Goal: Task Accomplishment & Management: Complete application form

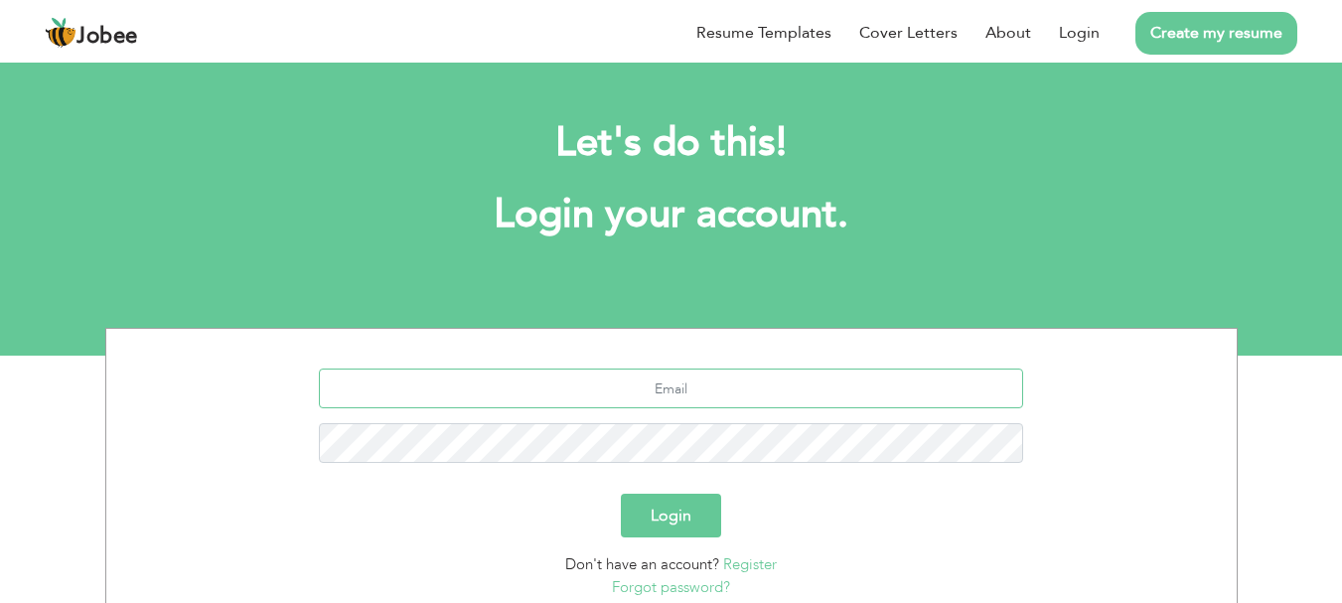
click at [718, 398] on input "text" at bounding box center [671, 389] width 704 height 40
click at [661, 400] on input "text" at bounding box center [671, 389] width 704 height 40
type input "saahsol22@gmail.com"
click at [621, 494] on button "Login" at bounding box center [671, 516] width 100 height 44
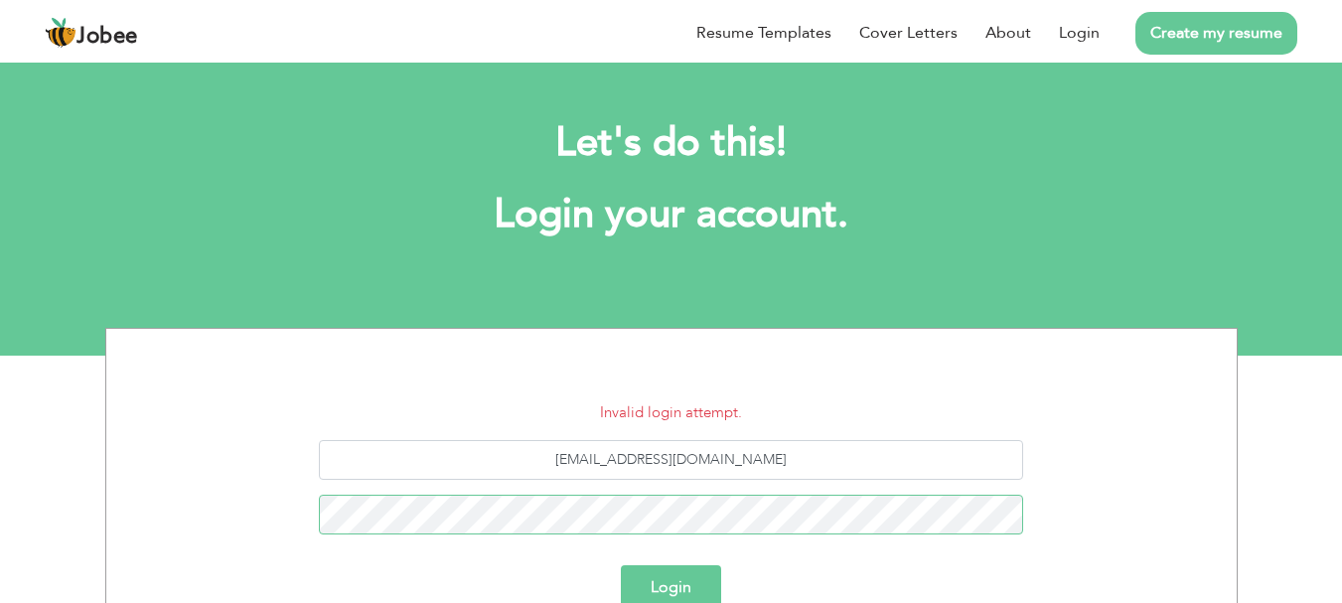
click at [621, 565] on button "Login" at bounding box center [671, 587] width 100 height 44
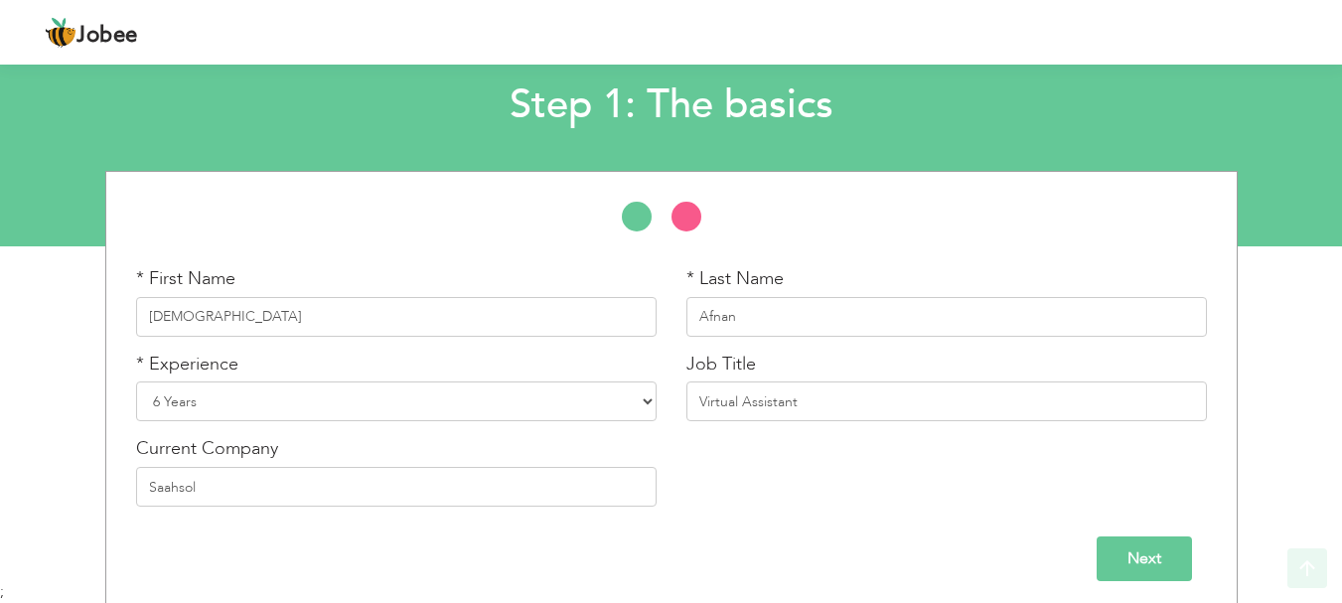
scroll to position [118, 0]
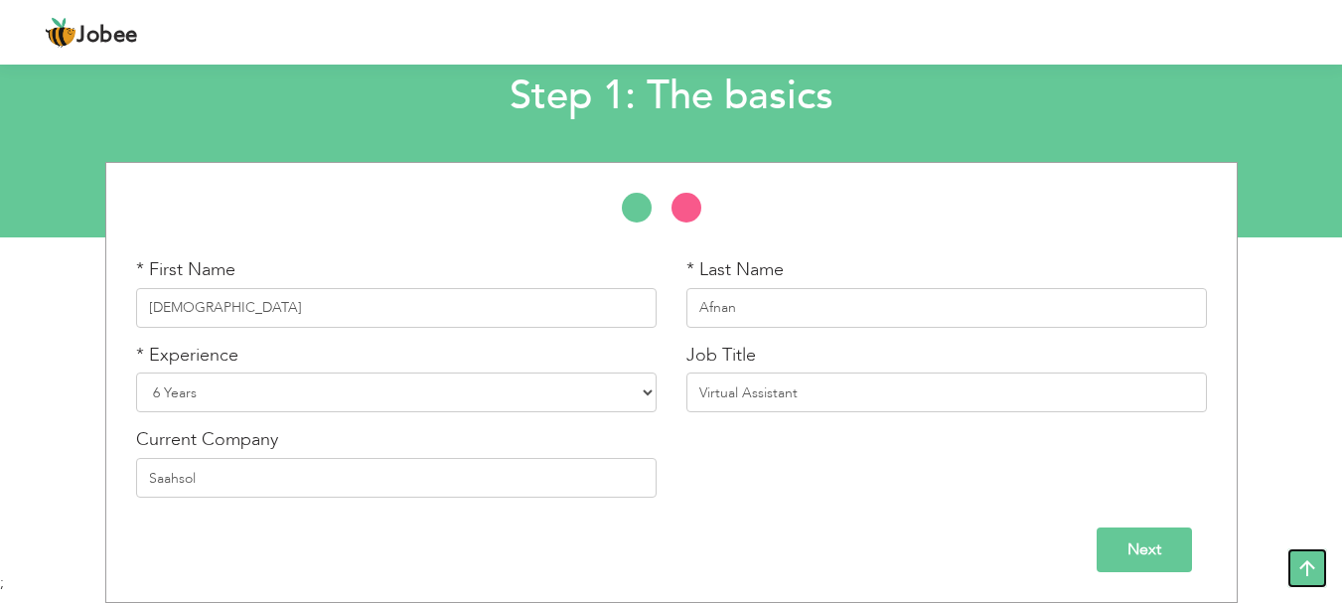
click at [1294, 560] on icon at bounding box center [1307, 568] width 40 height 40
click at [1138, 547] on input "Next" at bounding box center [1144, 549] width 95 height 45
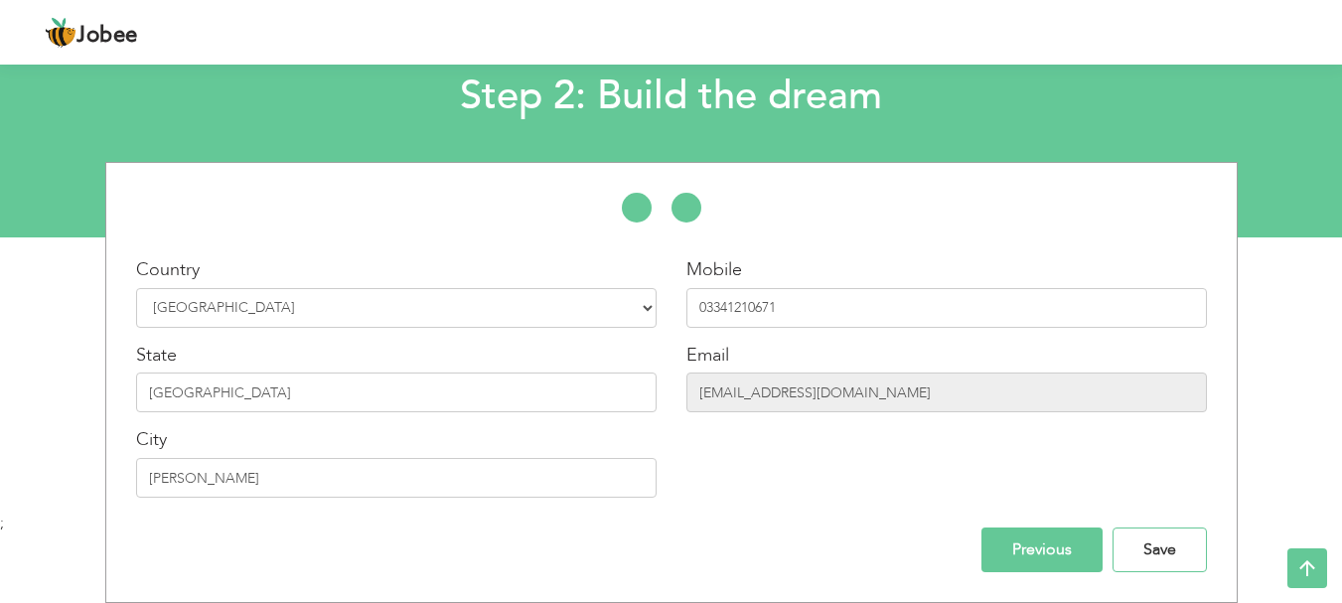
click at [1138, 547] on input "Save" at bounding box center [1160, 549] width 94 height 45
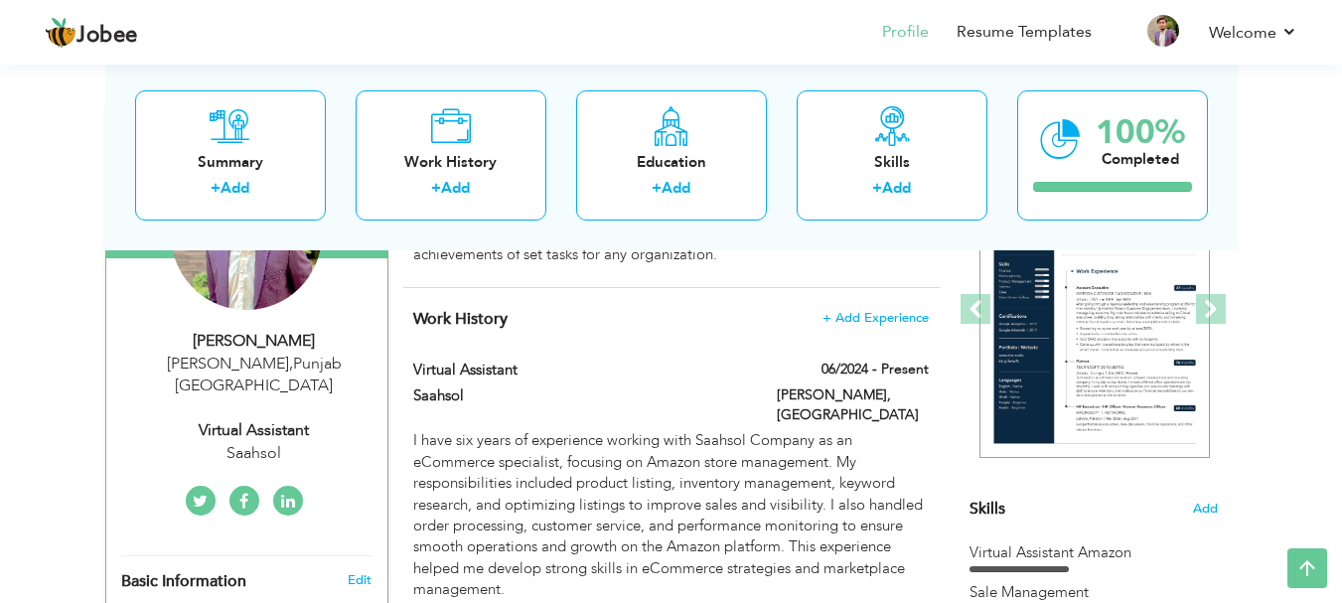
scroll to position [273, 0]
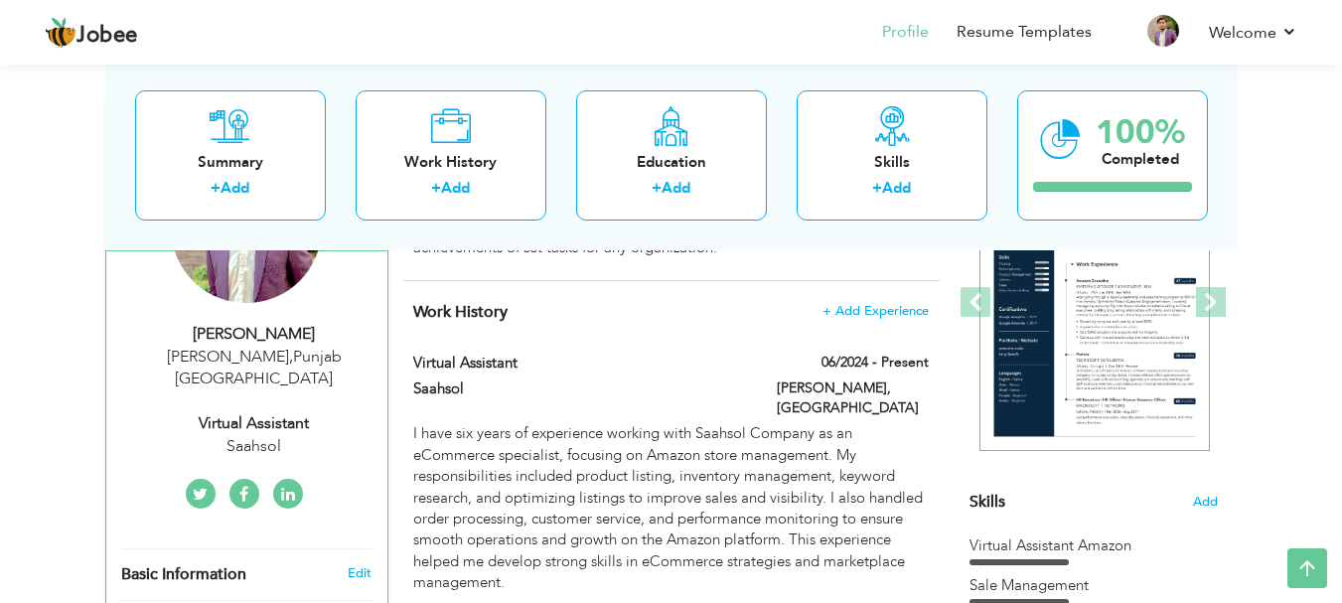
drag, startPoint x: 1356, startPoint y: 126, endPoint x: 1354, endPoint y: 252, distance: 126.2
click at [1342, 252] on html "Jobee Profile Resume Templates Resume Templates Cover Letters About My Resume W…" at bounding box center [671, 28] width 1342 height 603
